Goal: Navigation & Orientation: Find specific page/section

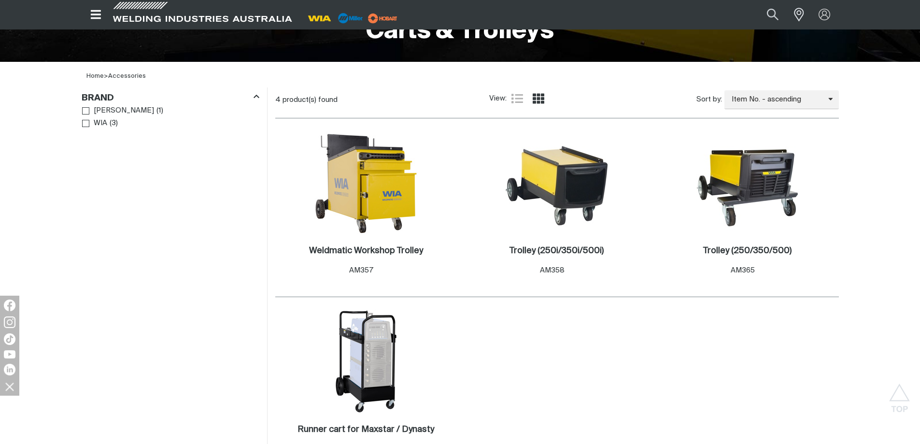
scroll to position [245, 0]
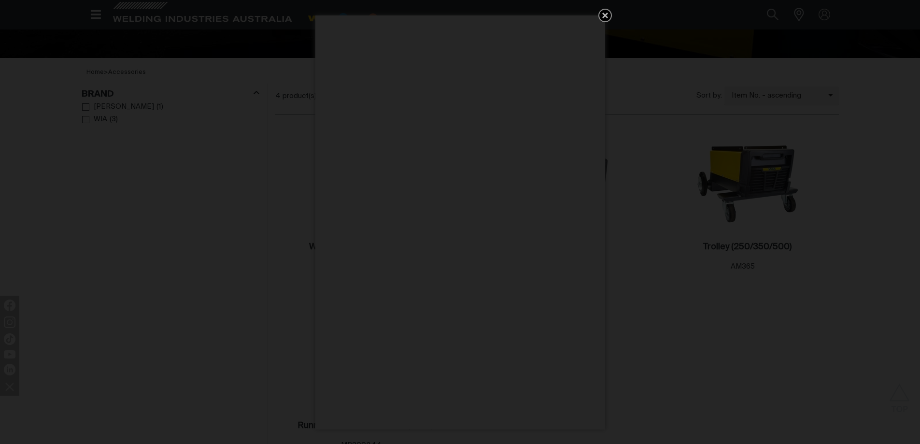
click at [605, 13] on icon "Get 5 WIA Welding Guides Free!" at bounding box center [606, 16] width 12 height 12
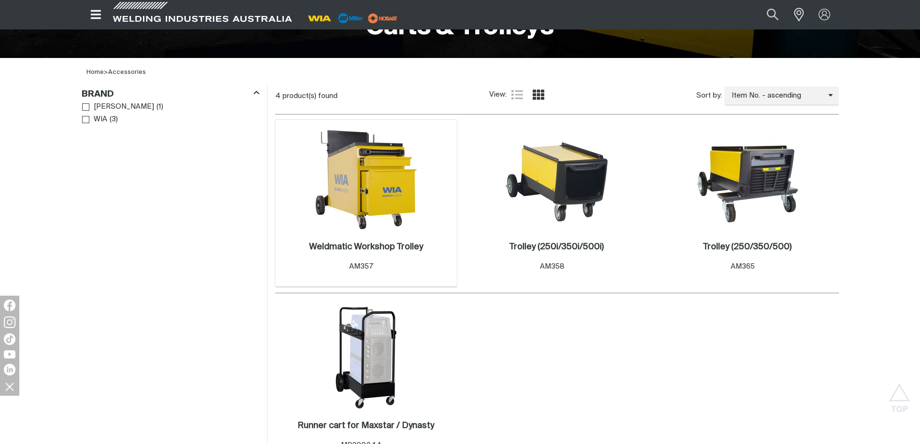
click at [381, 188] on img at bounding box center [366, 178] width 103 height 103
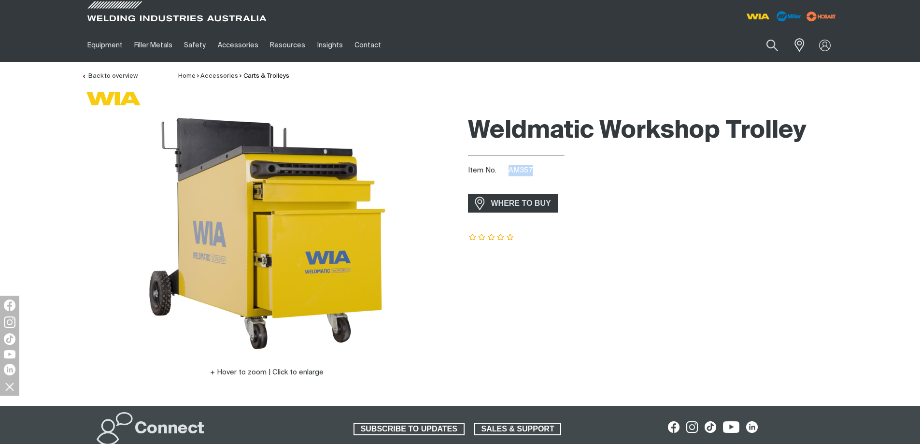
drag, startPoint x: 531, startPoint y: 173, endPoint x: 511, endPoint y: 172, distance: 20.8
click at [511, 172] on span "AM357" at bounding box center [521, 170] width 24 height 7
copy span "AM357"
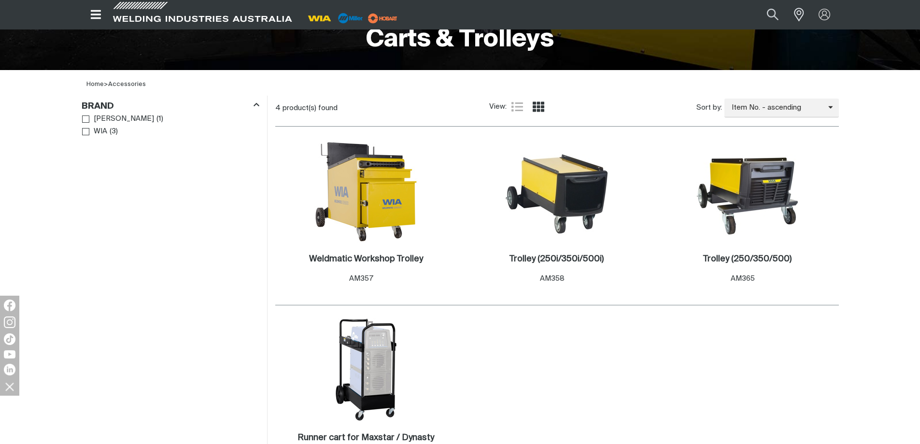
scroll to position [245, 0]
